Goal: Complete application form

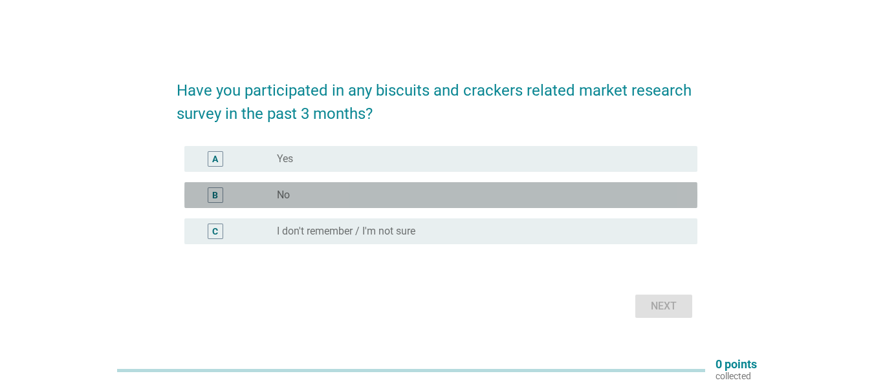
click at [221, 197] on div "B" at bounding box center [216, 196] width 16 height 16
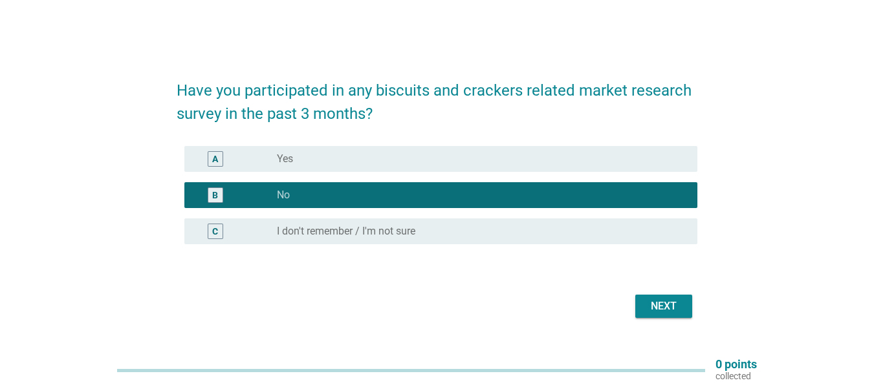
click at [667, 310] on div "Next" at bounding box center [663, 307] width 36 height 16
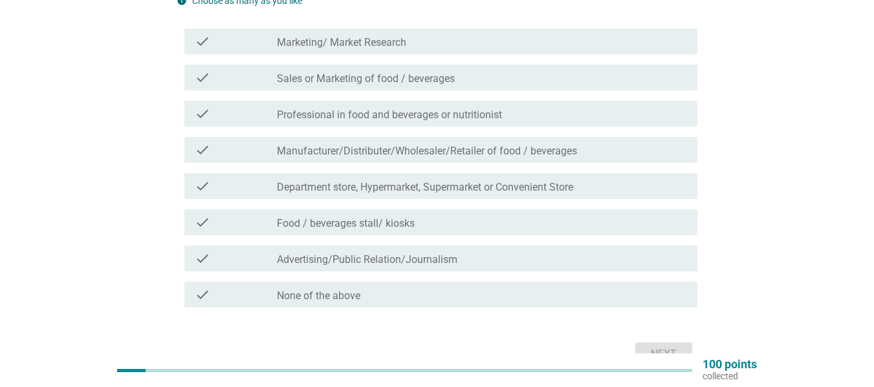
scroll to position [129, 0]
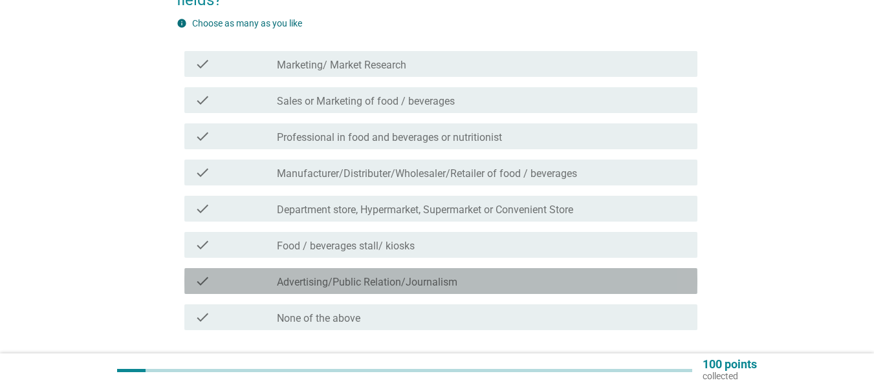
click at [349, 281] on label "Advertising/Public Relation/Journalism" at bounding box center [367, 282] width 180 height 13
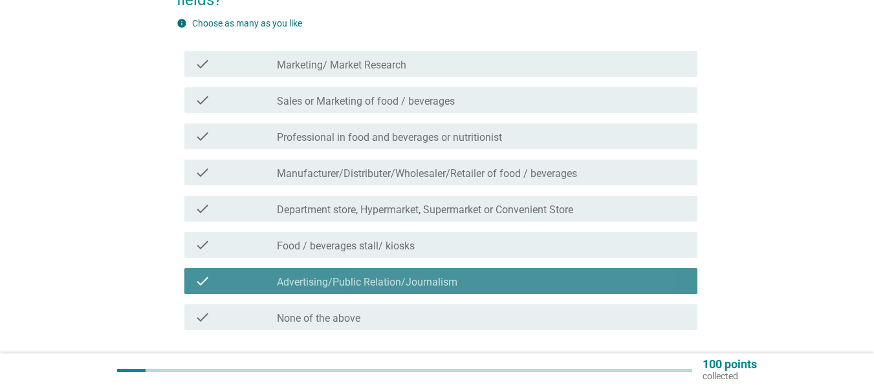
click at [348, 281] on label "Advertising/Public Relation/Journalism" at bounding box center [367, 282] width 180 height 13
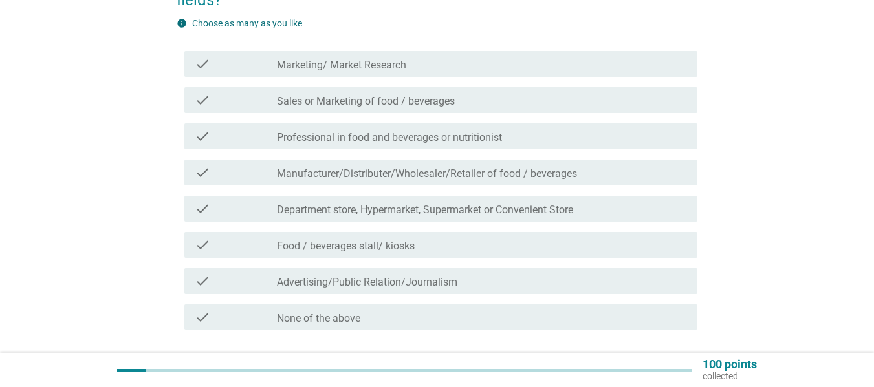
click at [341, 318] on label "None of the above" at bounding box center [318, 318] width 83 height 13
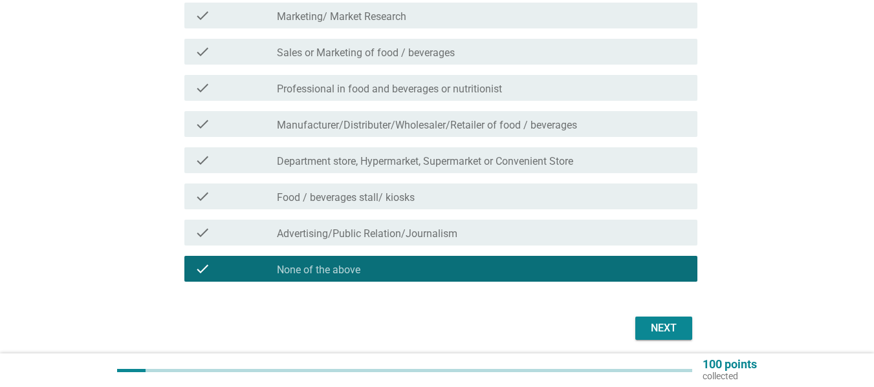
scroll to position [226, 0]
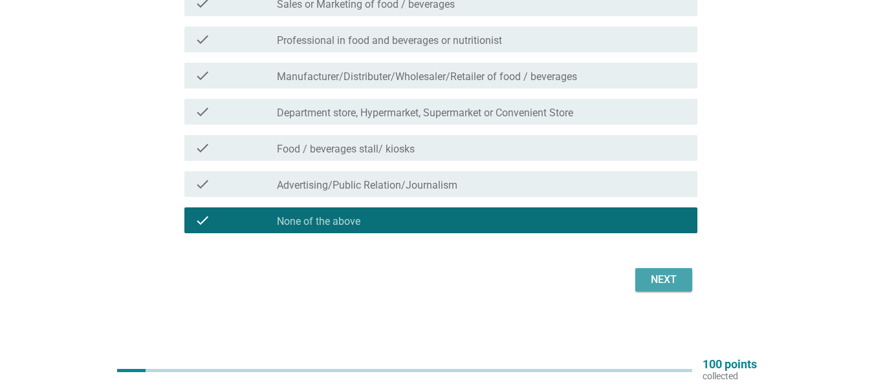
click at [674, 276] on div "Next" at bounding box center [663, 280] width 36 height 16
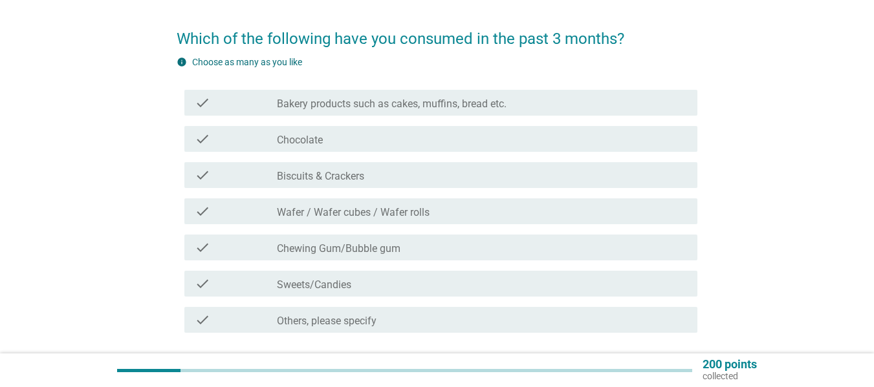
scroll to position [65, 0]
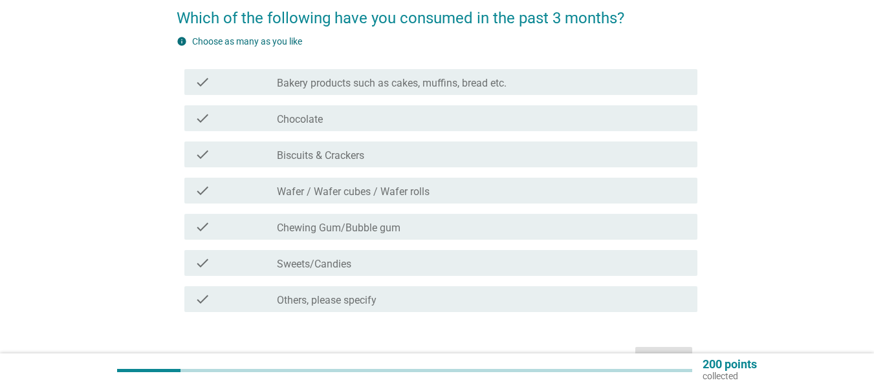
click at [424, 83] on label "Bakery products such as cakes, muffins, bread etc." at bounding box center [392, 83] width 230 height 13
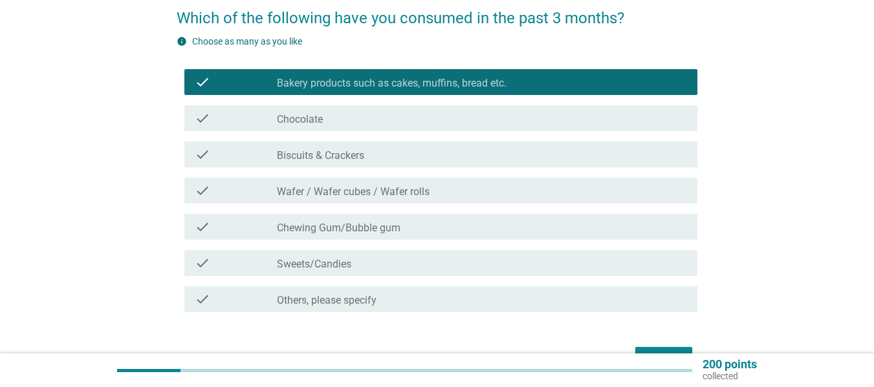
click at [409, 155] on div "check_box_outline_blank Biscuits & Crackers" at bounding box center [482, 155] width 410 height 16
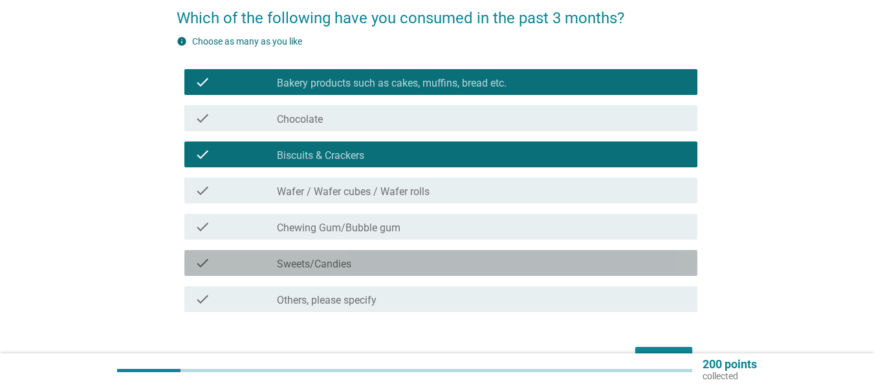
click at [405, 259] on div "check_box_outline_blank Sweets/Candies" at bounding box center [482, 263] width 410 height 16
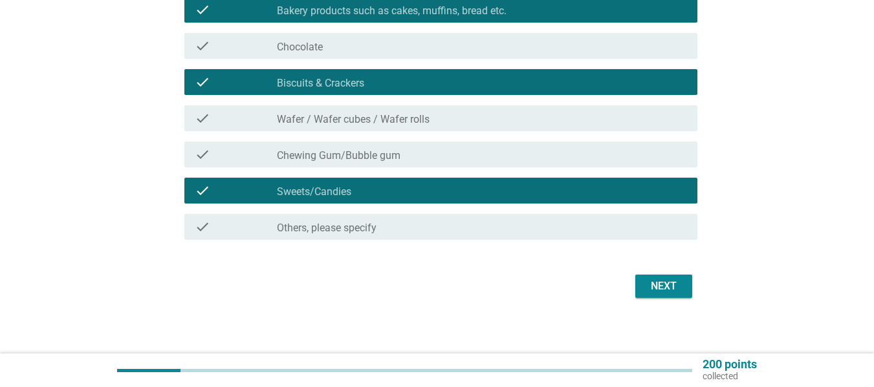
scroll to position [144, 0]
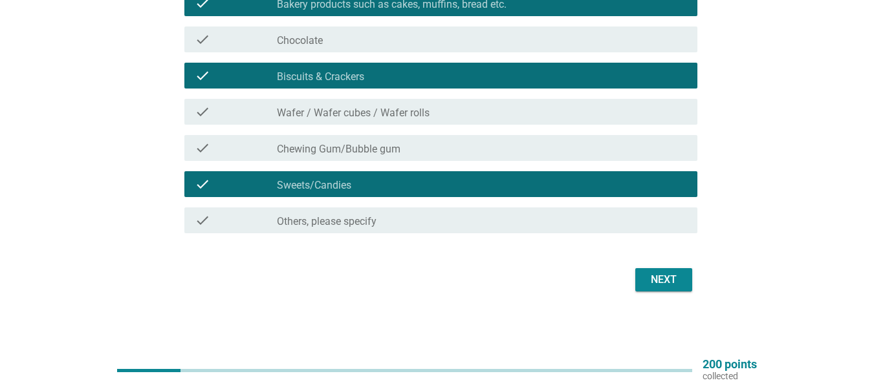
click at [642, 275] on button "Next" at bounding box center [663, 279] width 57 height 23
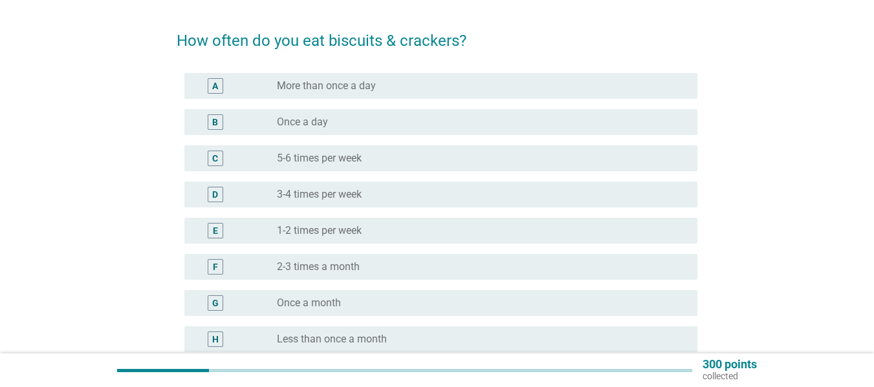
scroll to position [65, 0]
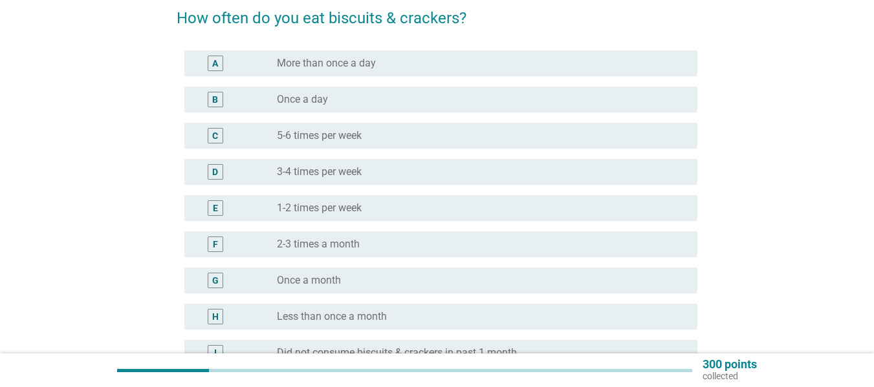
click at [217, 176] on div "D" at bounding box center [215, 173] width 6 height 14
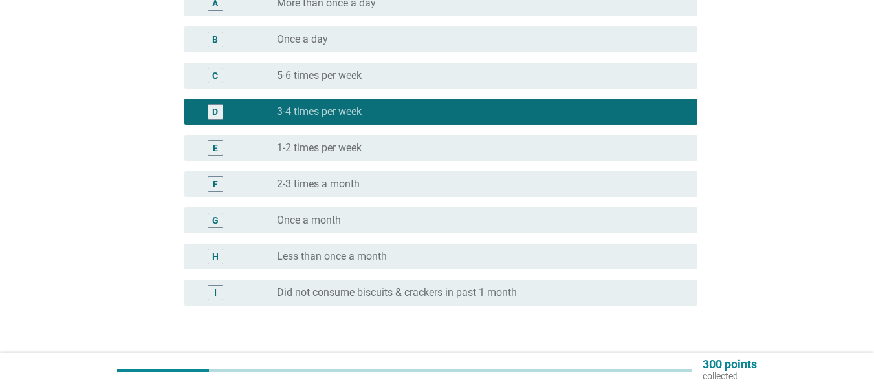
scroll to position [213, 0]
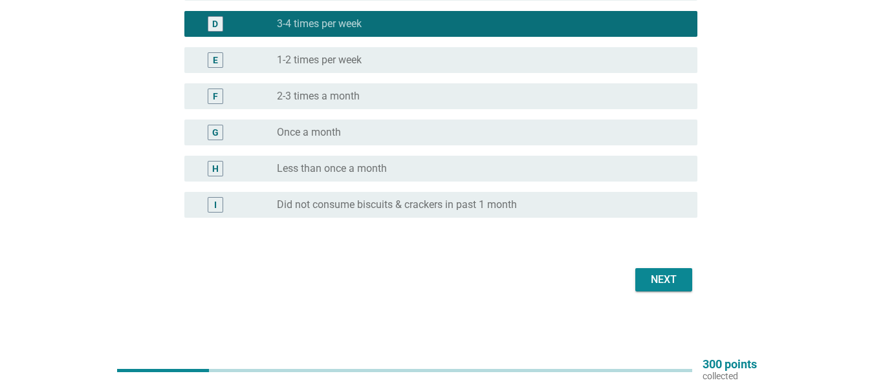
click at [655, 279] on div "Next" at bounding box center [663, 280] width 36 height 16
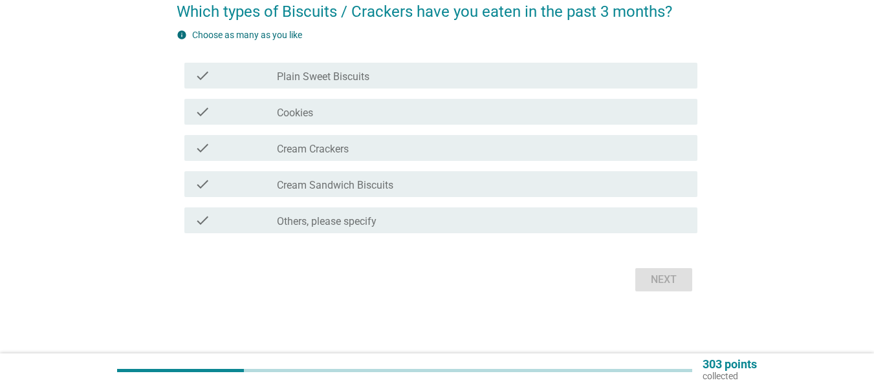
scroll to position [0, 0]
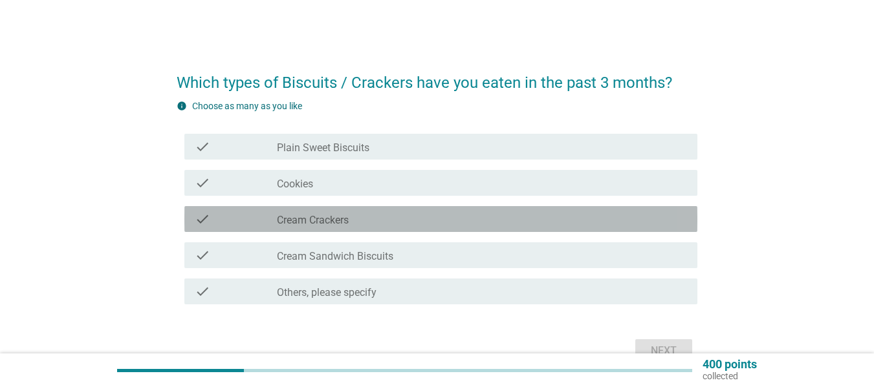
click at [380, 221] on div "check_box_outline_blank Cream Crackers" at bounding box center [482, 219] width 410 height 16
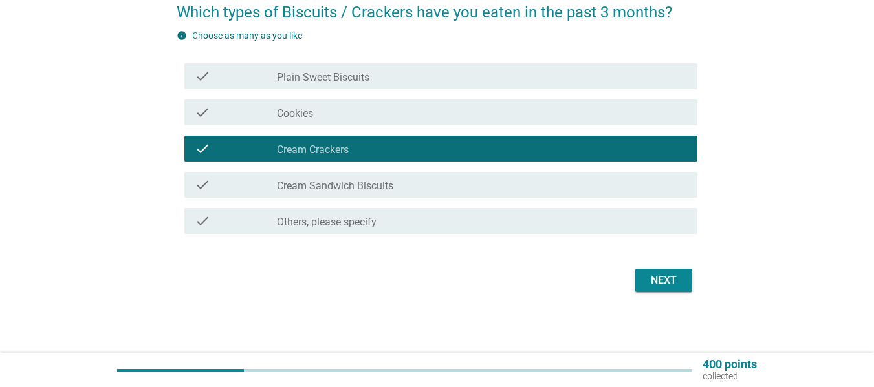
scroll to position [71, 0]
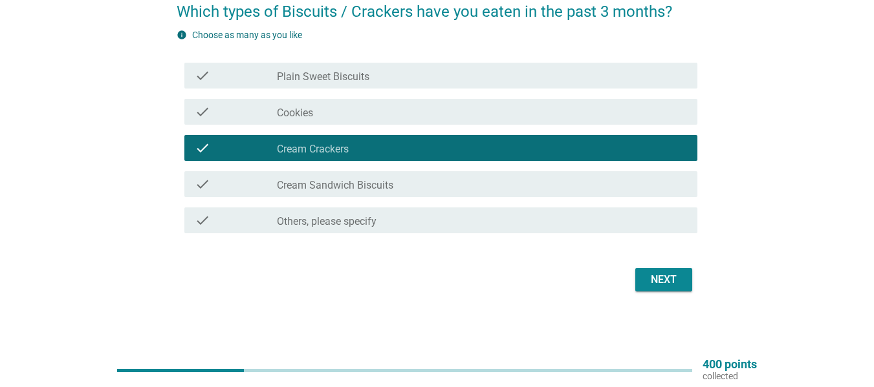
click at [651, 276] on div "Next" at bounding box center [663, 280] width 36 height 16
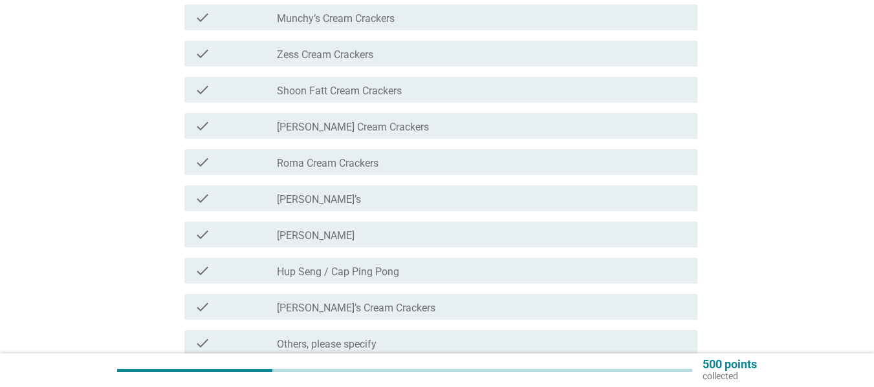
scroll to position [194, 0]
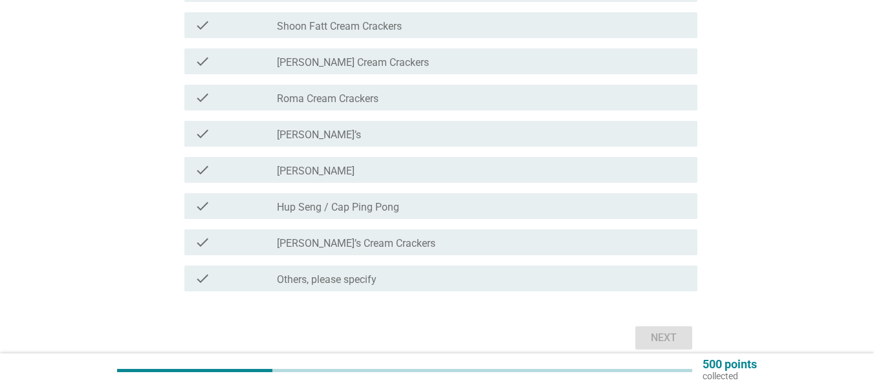
click at [420, 209] on div "check_box_outline_blank Hup Seng / Cap Ping Pong" at bounding box center [482, 207] width 410 height 16
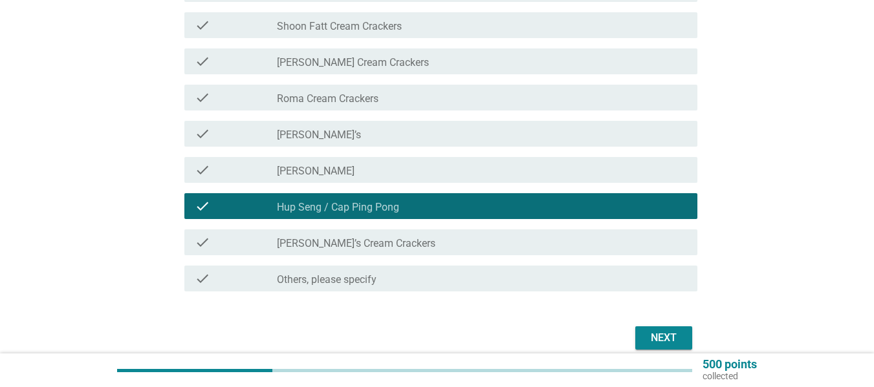
scroll to position [129, 0]
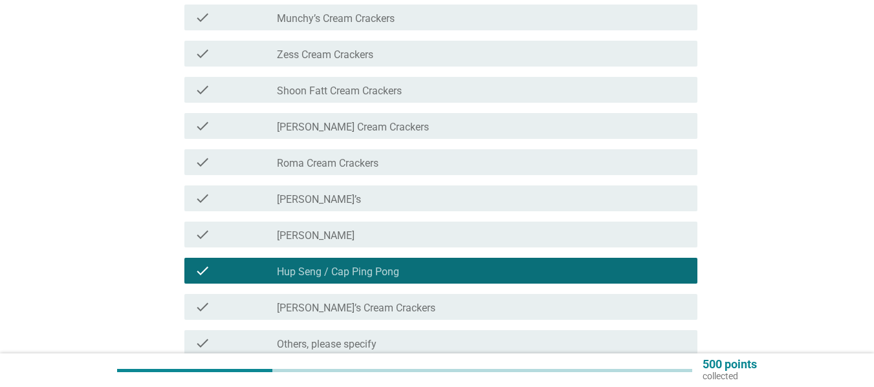
click at [392, 125] on div "check_box_outline_blank [PERSON_NAME] Cream Crackers" at bounding box center [482, 126] width 410 height 16
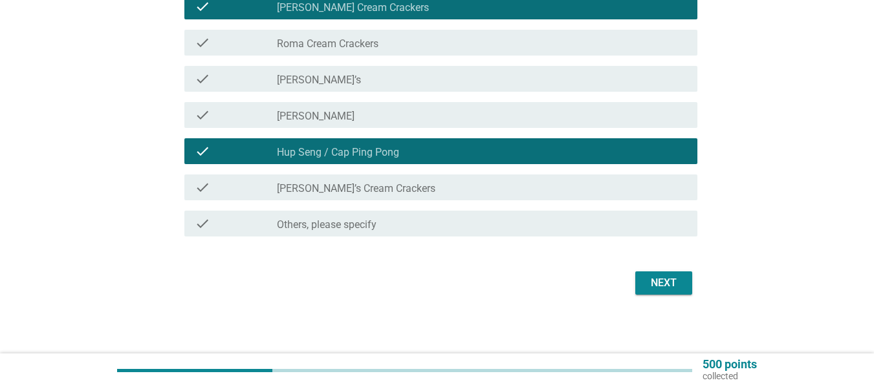
scroll to position [252, 0]
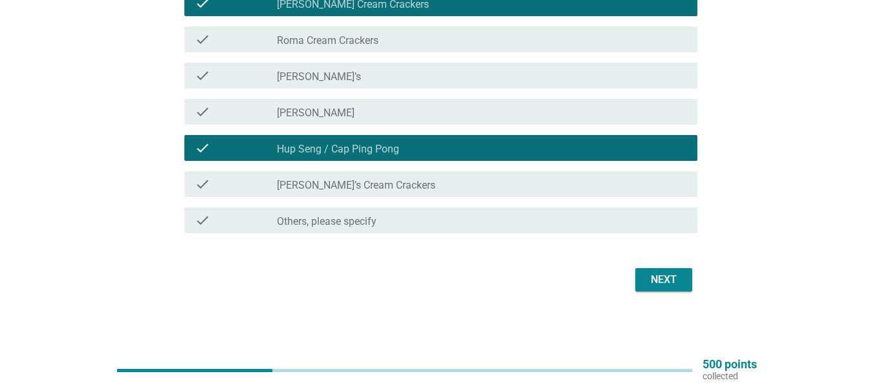
click at [651, 281] on div "Next" at bounding box center [663, 280] width 36 height 16
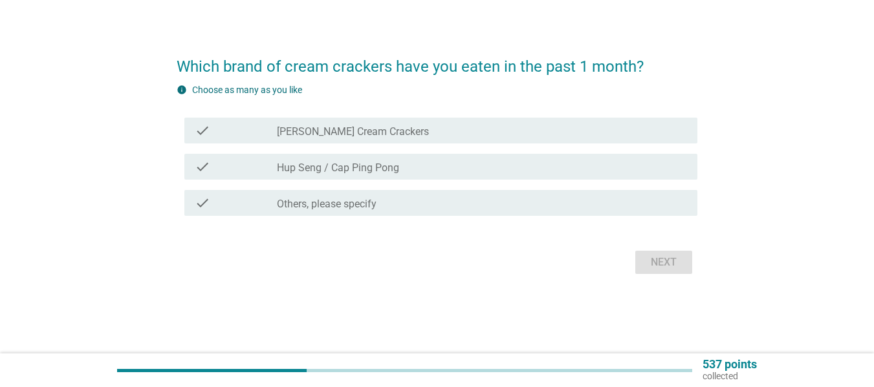
scroll to position [0, 0]
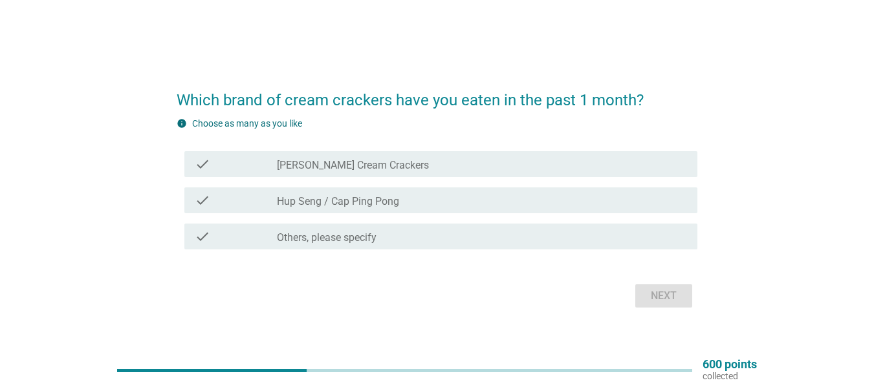
click at [354, 204] on label "Hup Seng / Cap Ping Pong" at bounding box center [338, 201] width 122 height 13
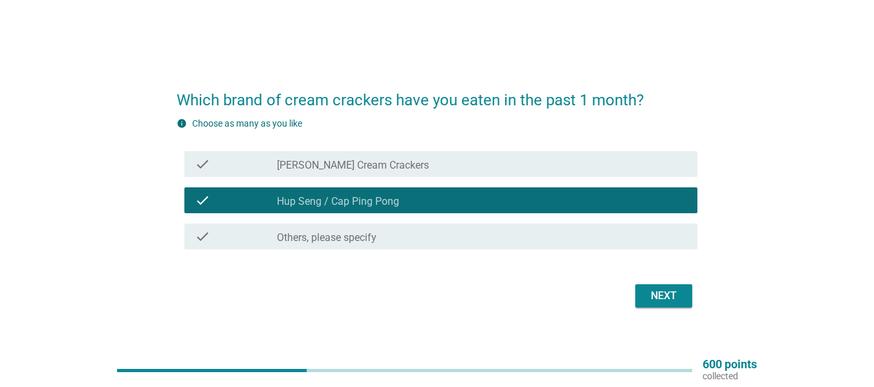
click at [349, 171] on label "[PERSON_NAME] Cream Crackers" at bounding box center [353, 165] width 152 height 13
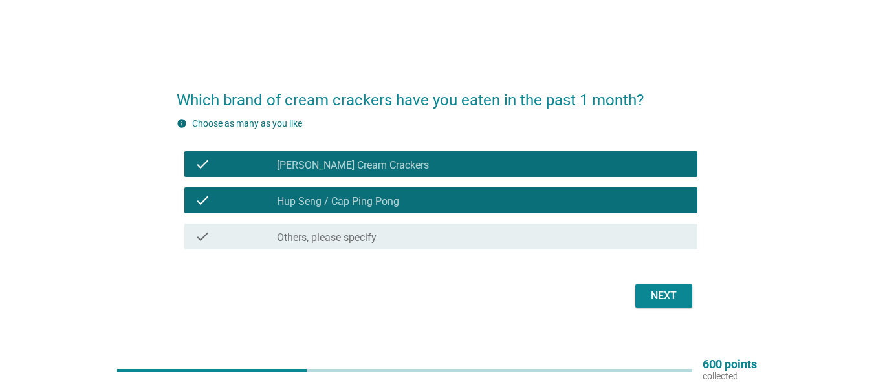
click at [683, 305] on button "Next" at bounding box center [663, 296] width 57 height 23
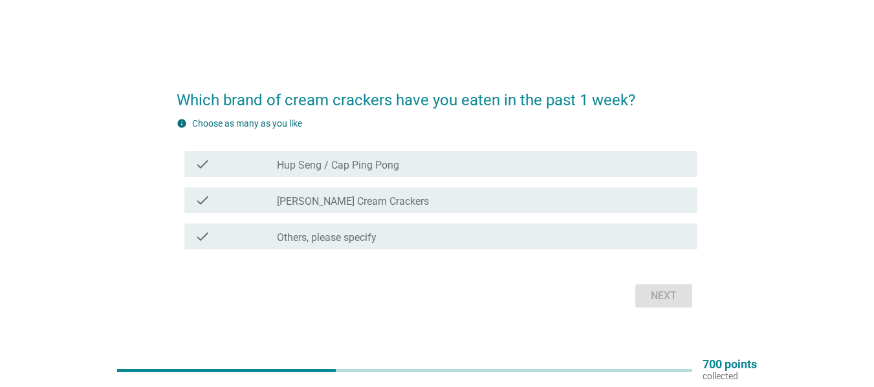
click at [345, 201] on label "[PERSON_NAME] Cream Crackers" at bounding box center [353, 201] width 152 height 13
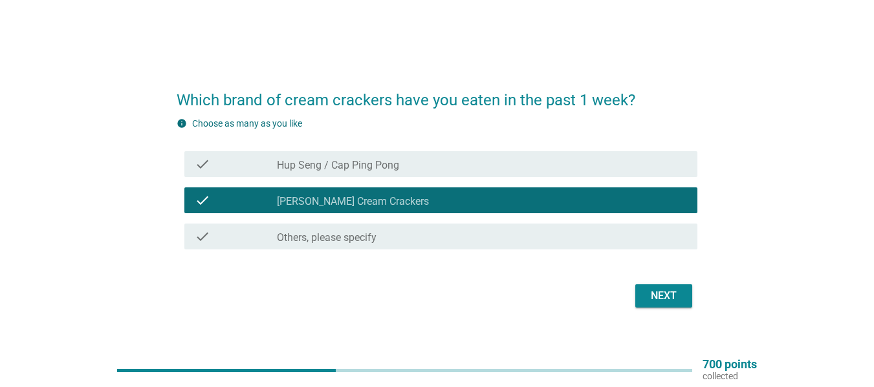
click at [340, 162] on label "Hup Seng / Cap Ping Pong" at bounding box center [338, 165] width 122 height 13
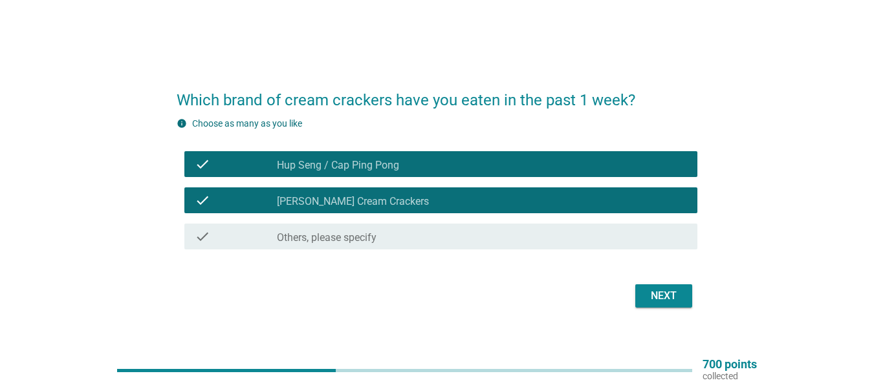
click at [667, 296] on div "Next" at bounding box center [663, 296] width 36 height 16
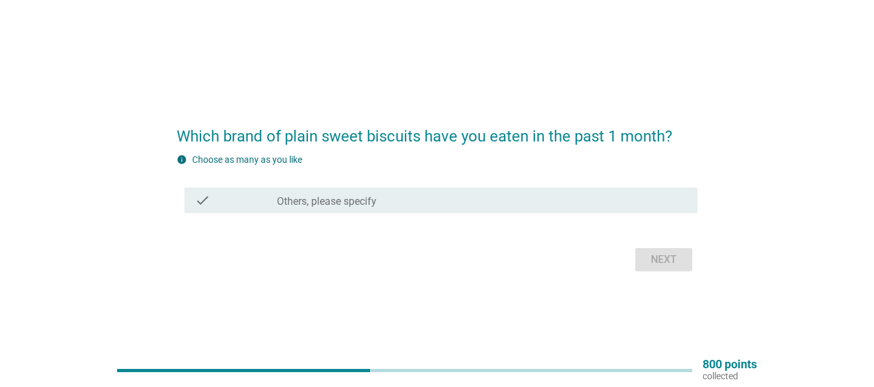
click at [347, 197] on label "Others, please specify" at bounding box center [327, 201] width 100 height 13
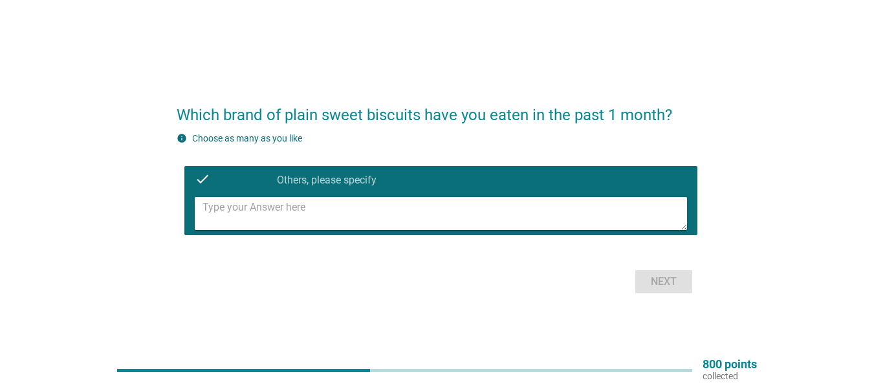
click at [347, 208] on textarea at bounding box center [444, 213] width 484 height 33
click at [311, 214] on textarea "[PERSON_NAME]" at bounding box center [444, 213] width 484 height 33
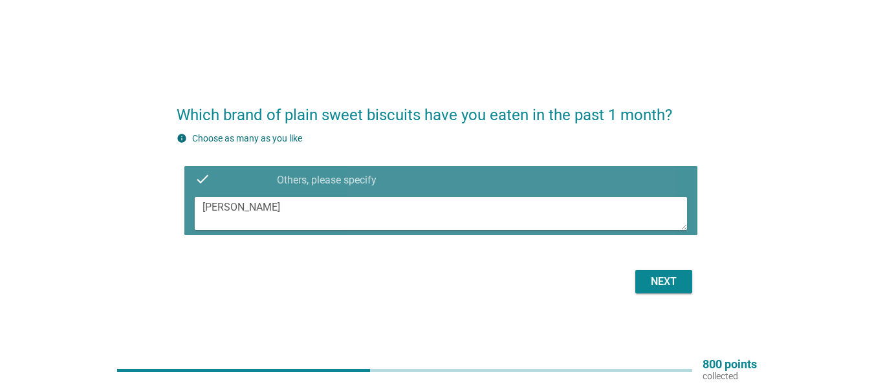
click at [310, 214] on textarea "[PERSON_NAME]" at bounding box center [444, 213] width 484 height 33
click at [310, 213] on textarea "[PERSON_NAME]" at bounding box center [444, 213] width 484 height 33
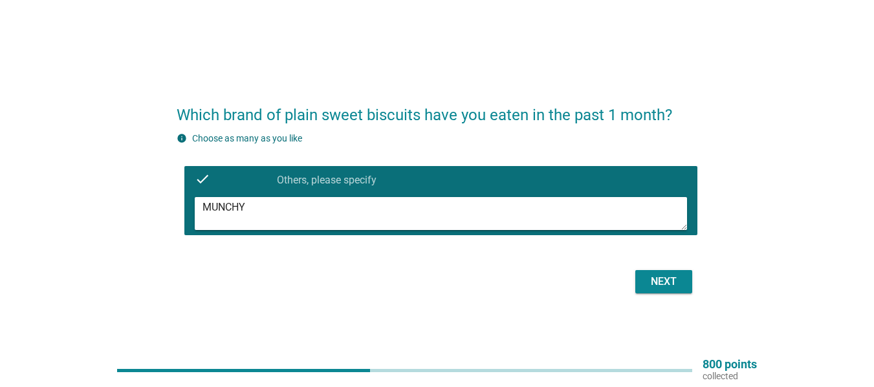
type textarea "MUNCHY"
click at [664, 274] on div "Next" at bounding box center [663, 282] width 36 height 16
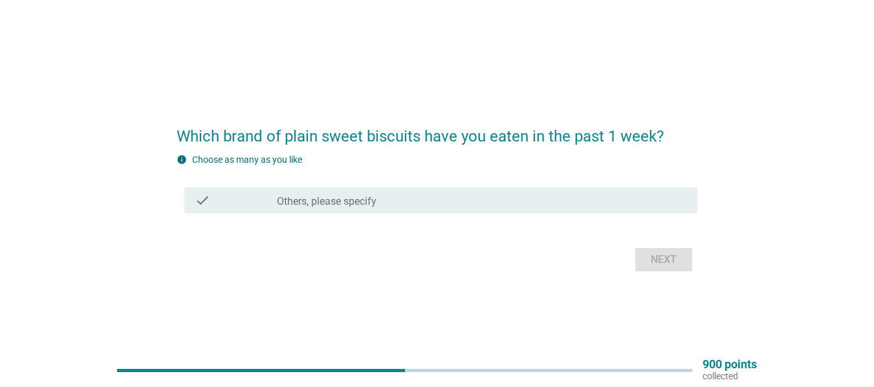
click at [383, 201] on div "check_box_outline_blank Others, please specify" at bounding box center [482, 201] width 410 height 16
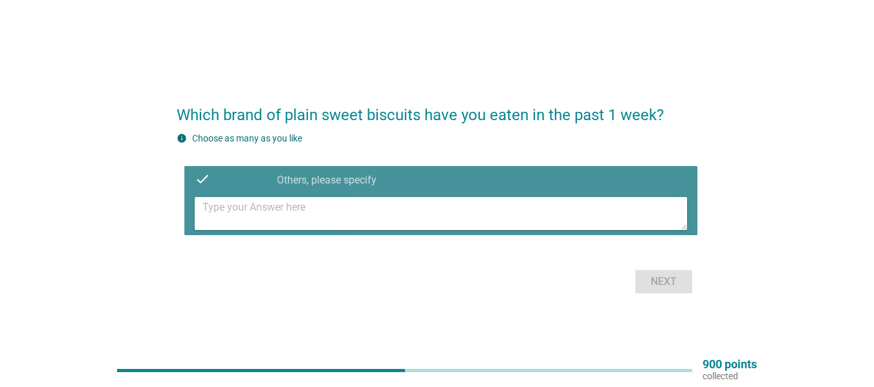
click at [374, 215] on textarea at bounding box center [444, 213] width 484 height 33
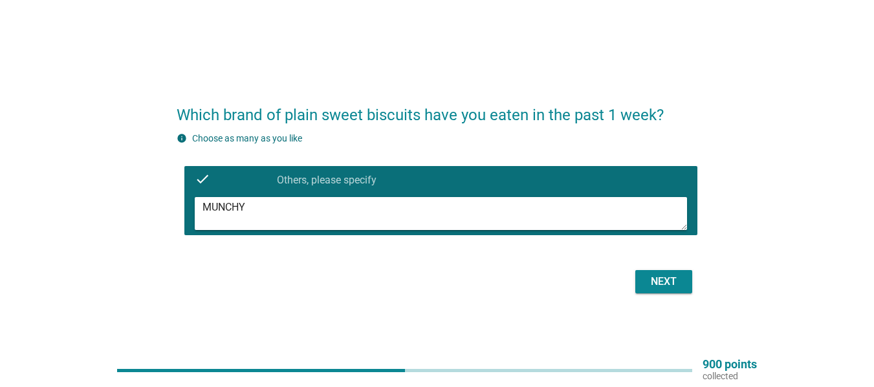
type textarea "MUNCHY"
click at [647, 289] on div "Next" at bounding box center [663, 282] width 36 height 16
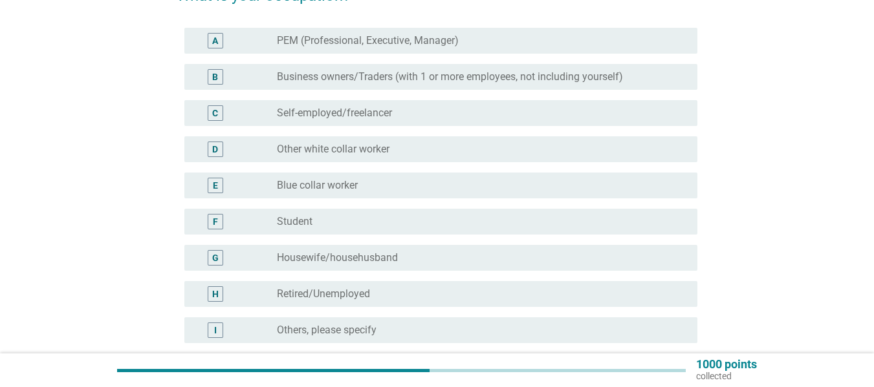
scroll to position [65, 0]
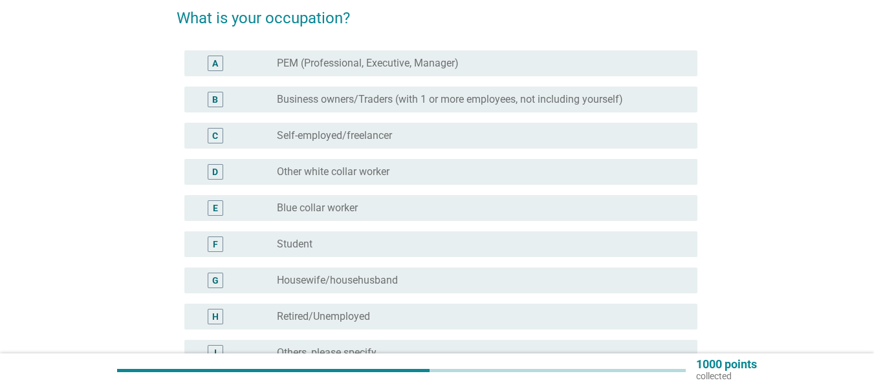
click at [219, 169] on div "D" at bounding box center [216, 172] width 16 height 16
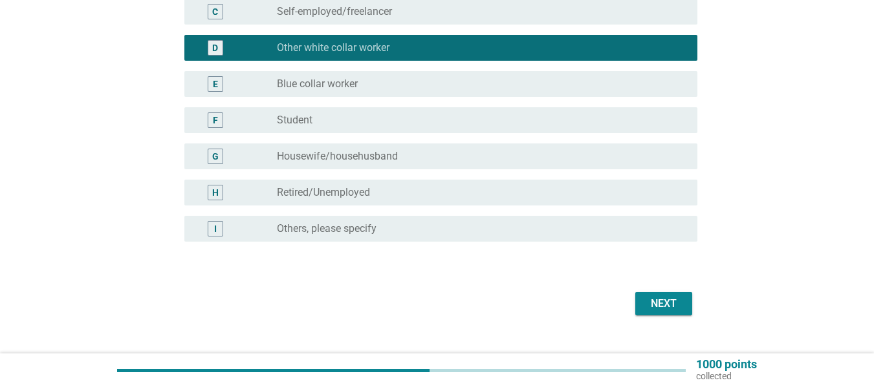
scroll to position [194, 0]
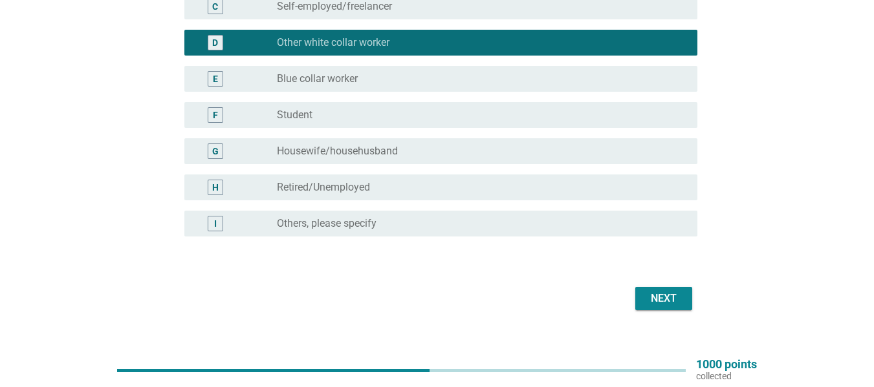
click at [653, 296] on div "Next" at bounding box center [663, 299] width 36 height 16
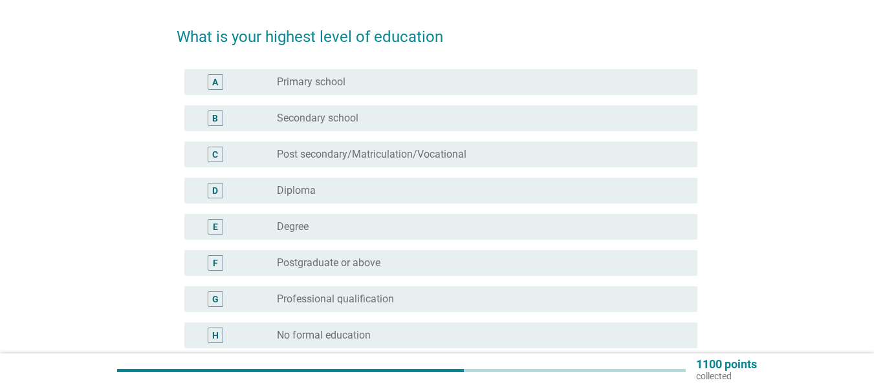
scroll to position [65, 0]
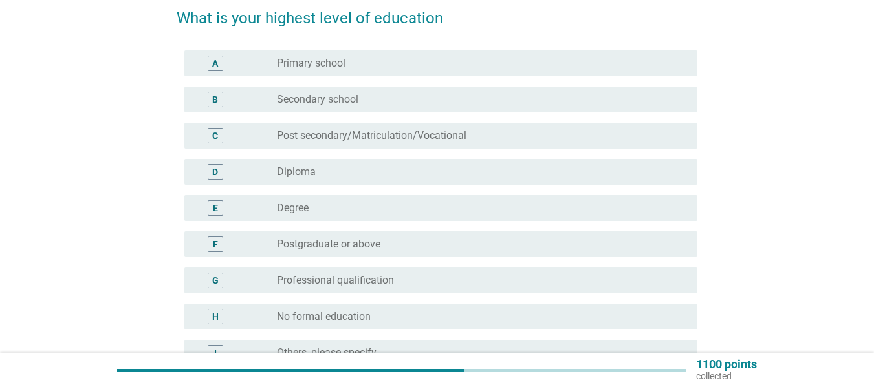
click at [212, 97] on div "B" at bounding box center [215, 100] width 6 height 14
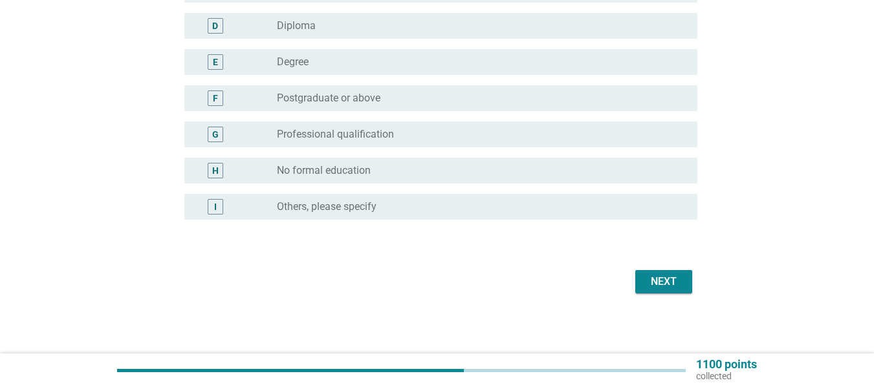
scroll to position [213, 0]
click at [665, 278] on div "Next" at bounding box center [663, 280] width 36 height 16
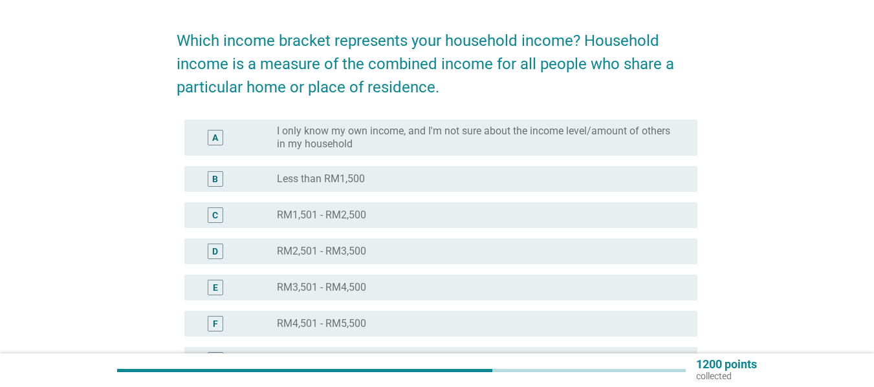
scroll to position [65, 0]
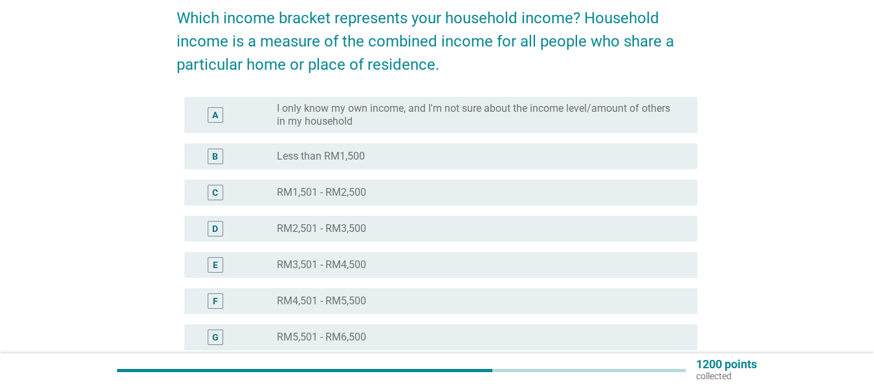
click at [219, 233] on div "D" at bounding box center [216, 229] width 16 height 16
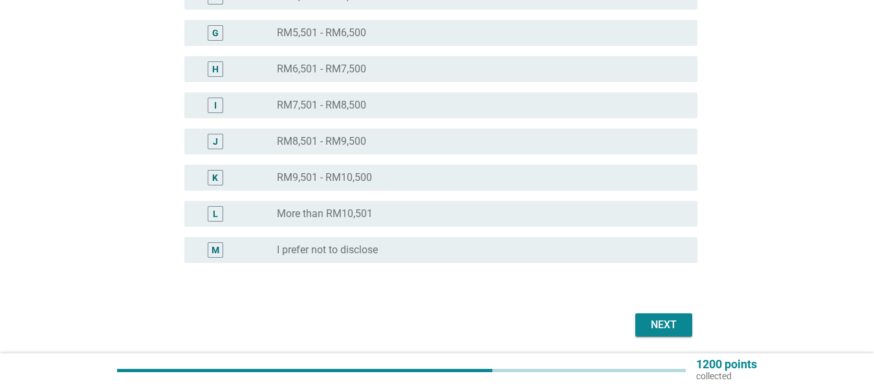
scroll to position [415, 0]
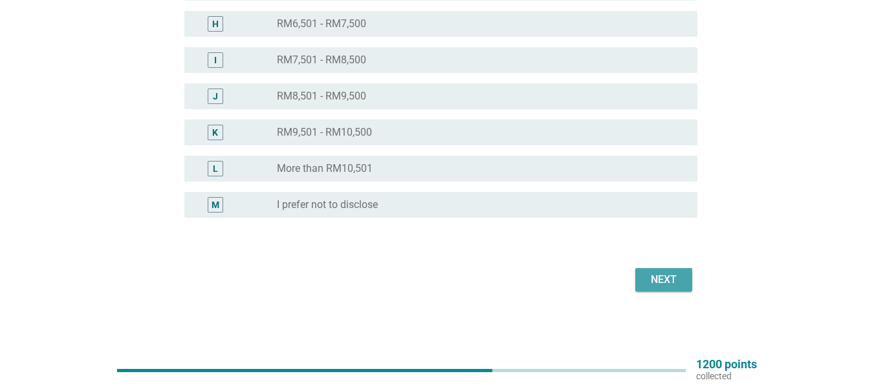
click at [669, 289] on button "Next" at bounding box center [663, 279] width 57 height 23
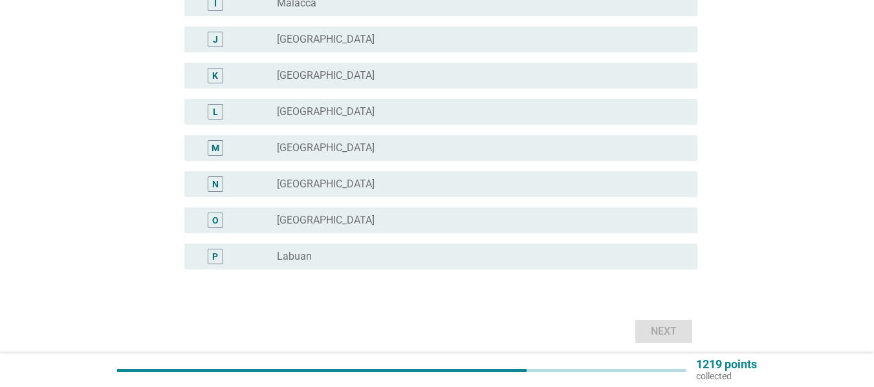
scroll to position [0, 0]
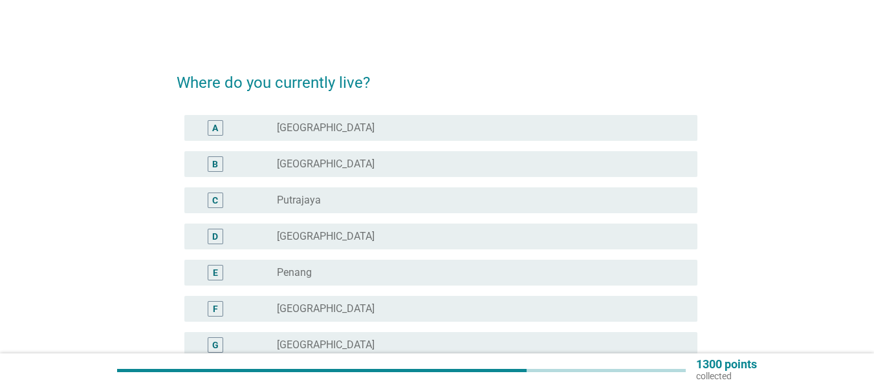
click at [219, 157] on div "B" at bounding box center [216, 165] width 16 height 16
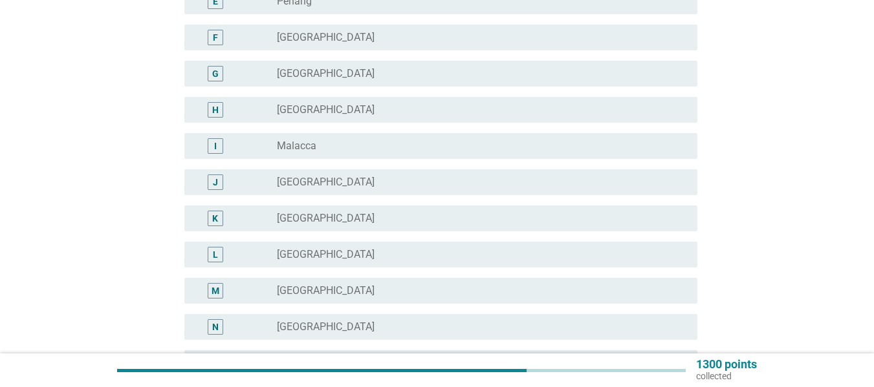
scroll to position [453, 0]
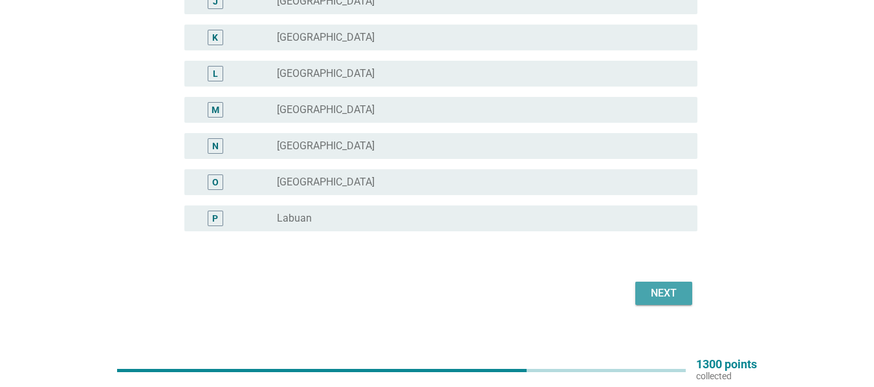
click at [678, 288] on div "Next" at bounding box center [663, 294] width 36 height 16
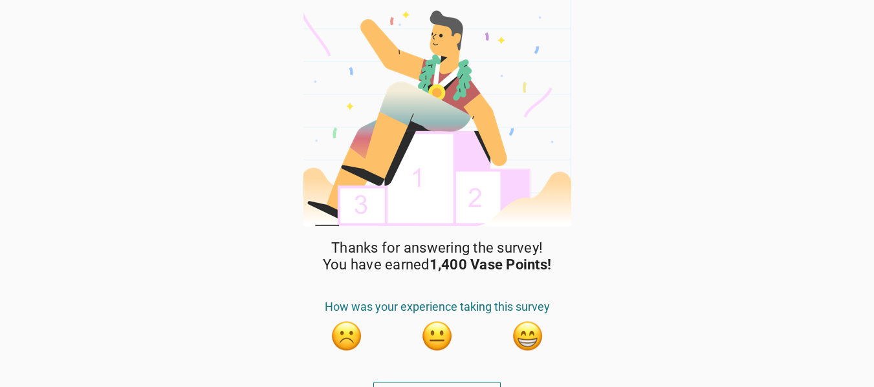
scroll to position [22, 0]
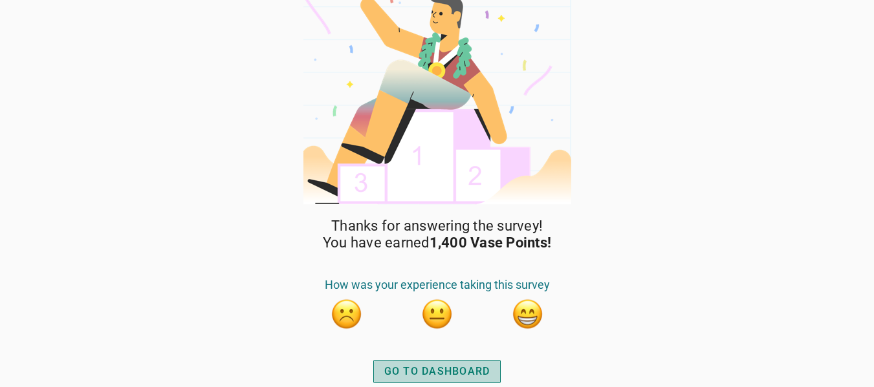
click at [438, 371] on div "GO TO DASHBOARD" at bounding box center [437, 372] width 106 height 16
